Goal: Check status

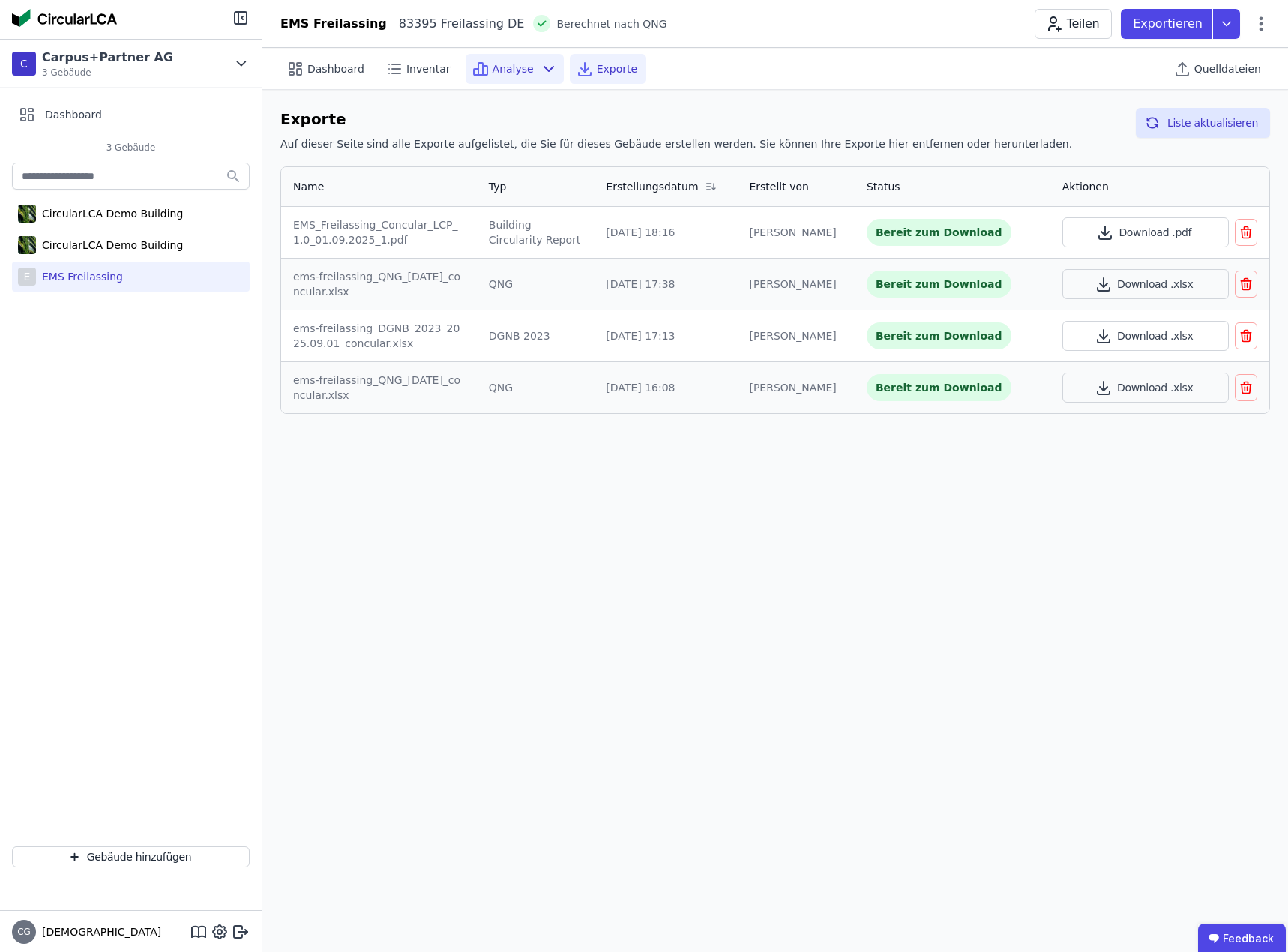
click at [497, 67] on span "Analyse" at bounding box center [513, 68] width 41 height 15
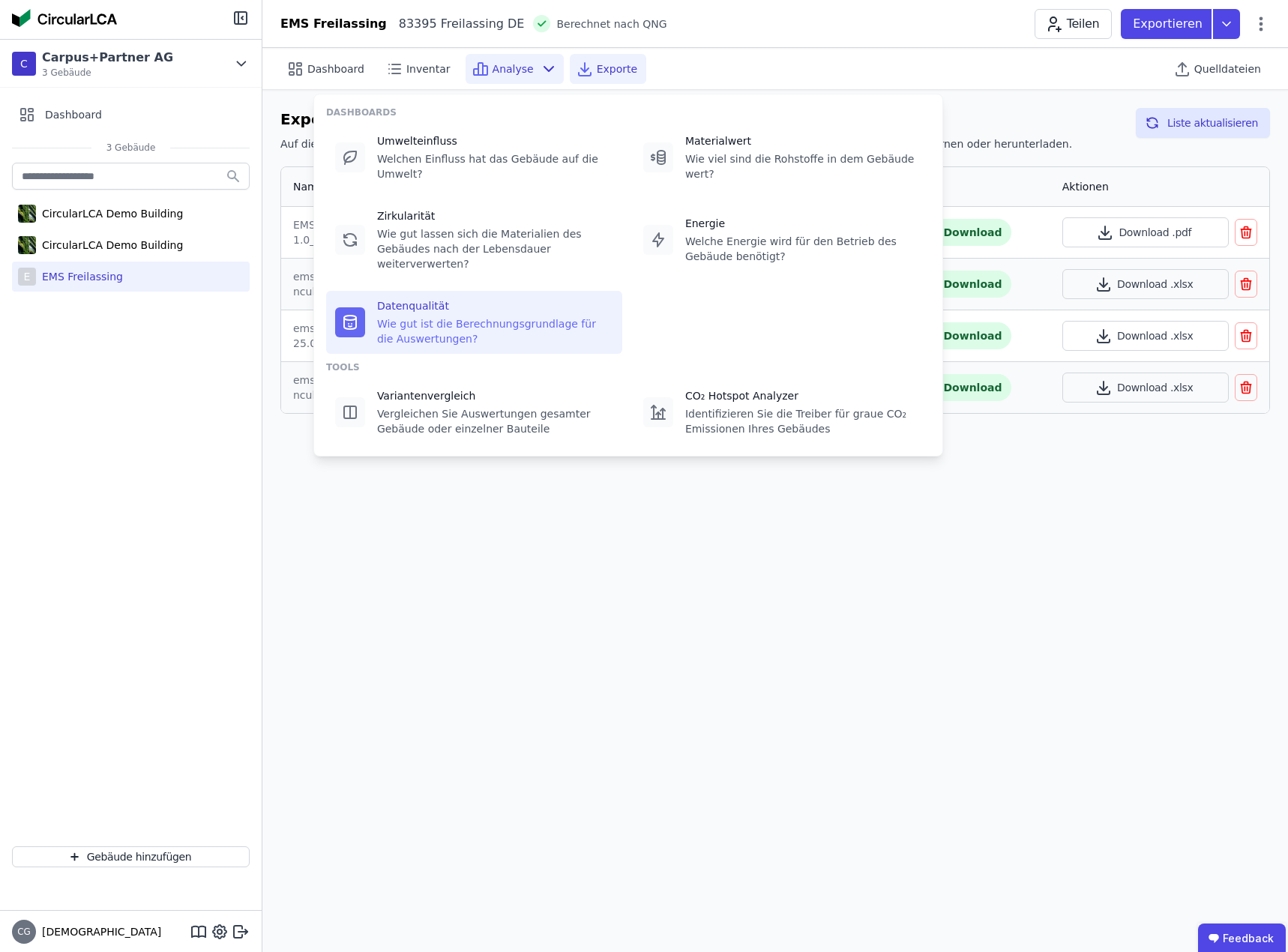
click at [443, 299] on div "Datenqualität Wie gut ist die Berechnungsgrundlage für die Auswertungen?" at bounding box center [495, 322] width 236 height 48
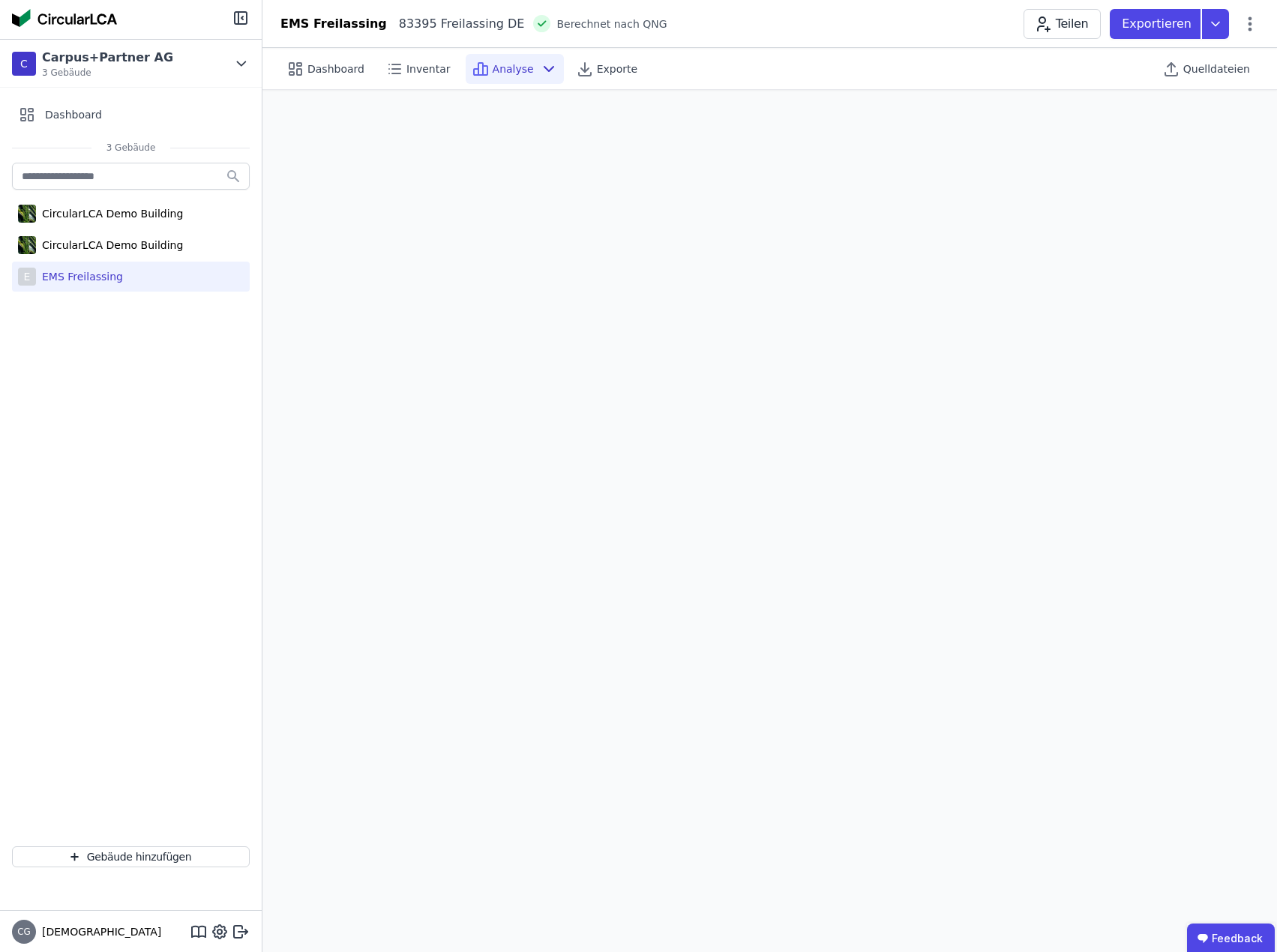
click at [107, 273] on div "EMS Freilassing" at bounding box center [79, 276] width 87 height 15
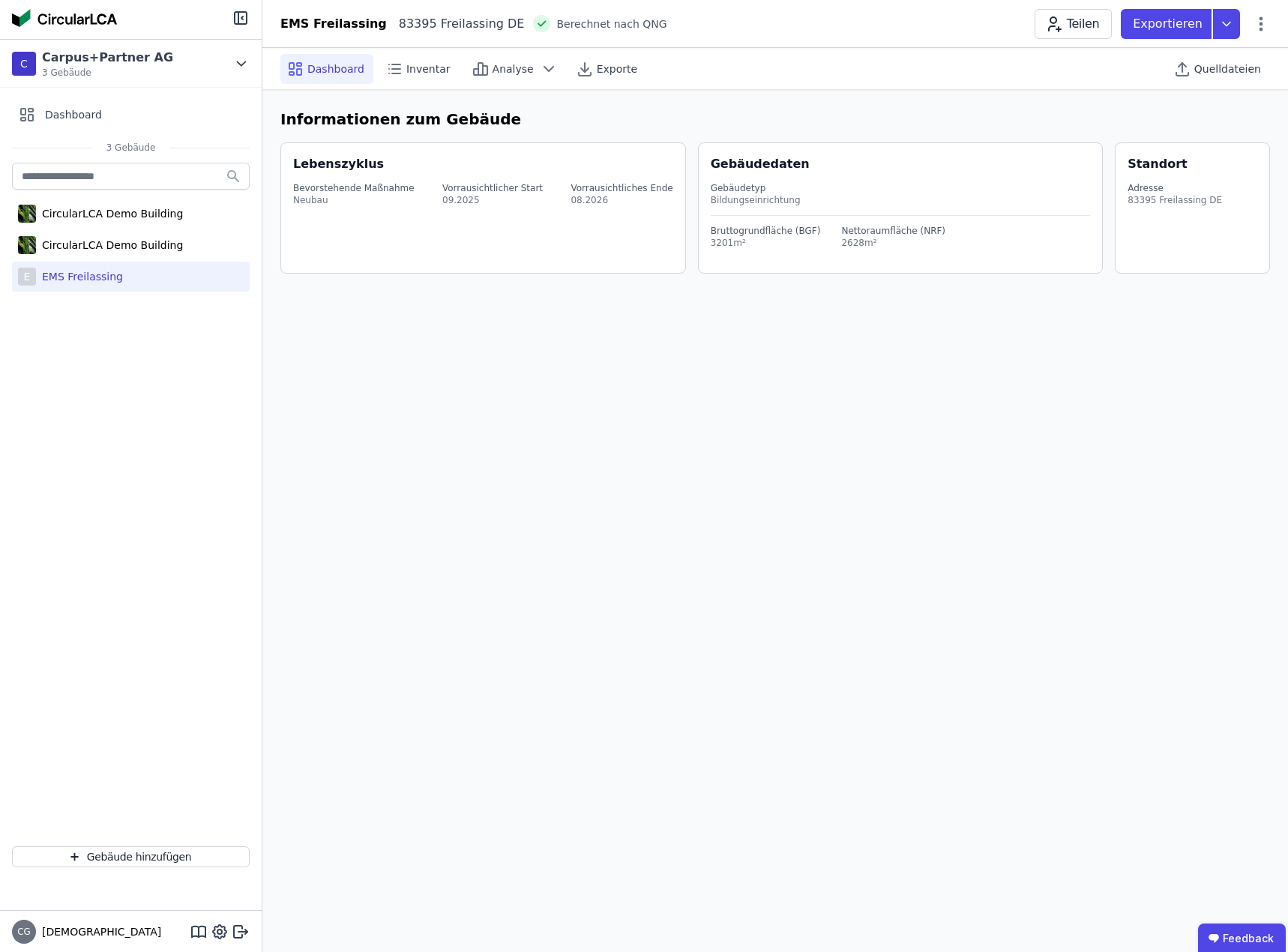
select select "*"
